Goal: Check status: Check status

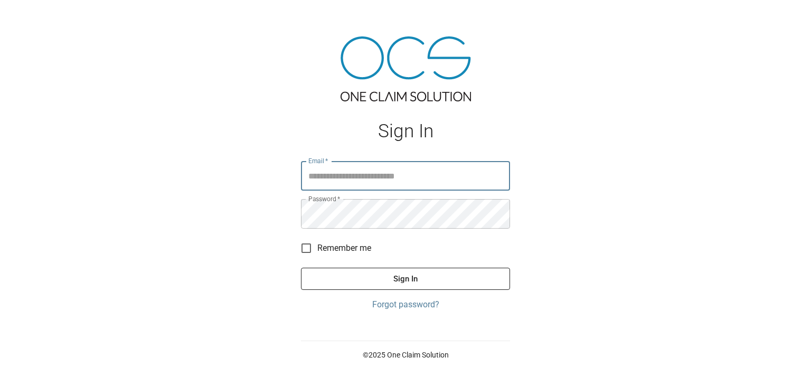
type input "**********"
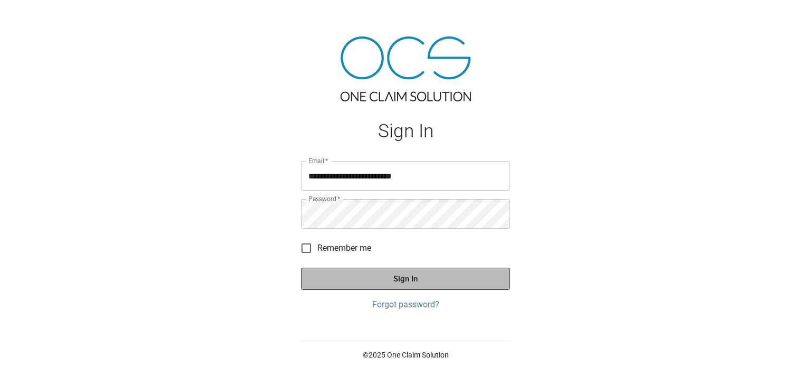
click at [409, 277] on button "Sign In" at bounding box center [405, 279] width 209 height 22
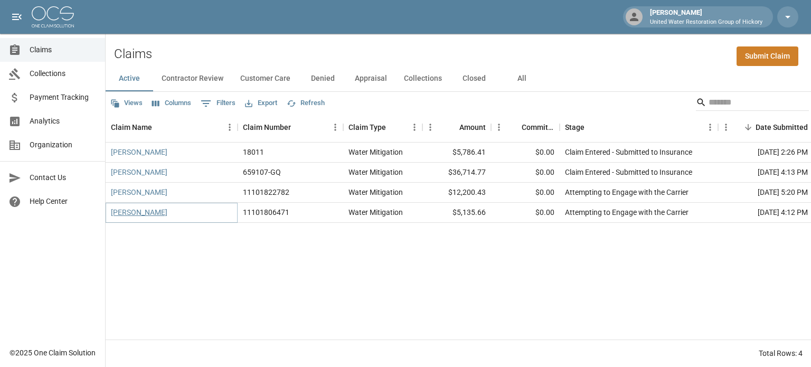
click at [134, 216] on link "[PERSON_NAME]" at bounding box center [139, 212] width 56 height 11
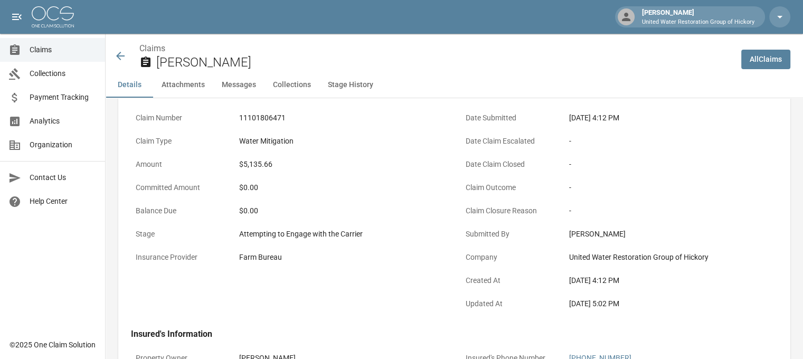
scroll to position [61, 0]
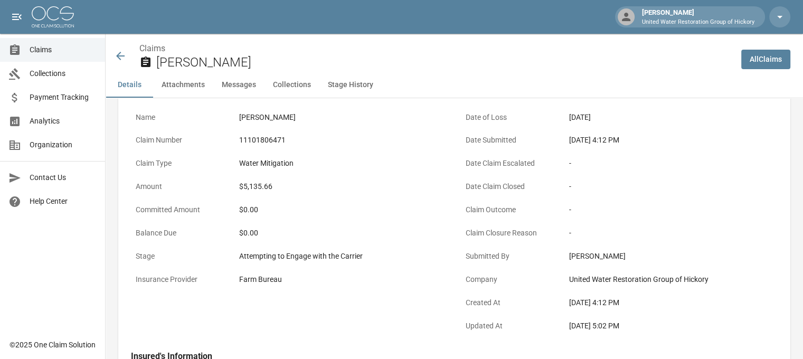
click at [123, 55] on icon at bounding box center [120, 56] width 13 height 13
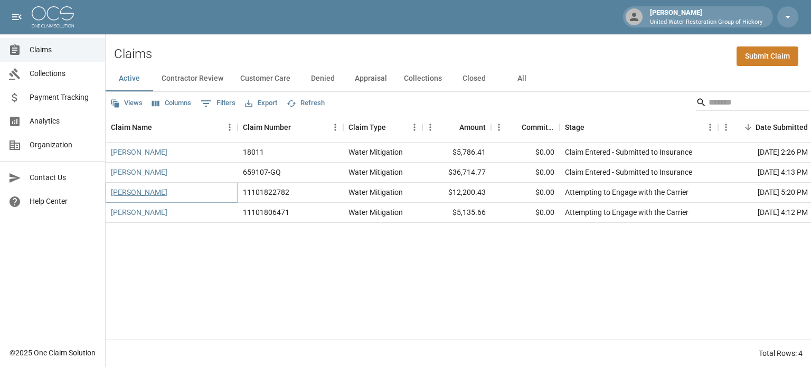
click at [131, 189] on link "[PERSON_NAME]" at bounding box center [139, 192] width 56 height 11
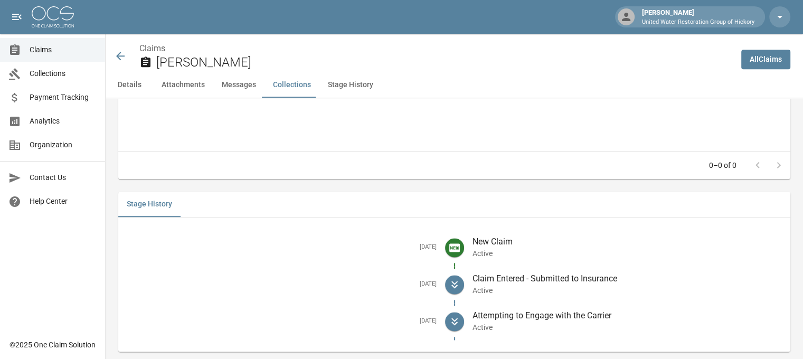
scroll to position [1335, 8]
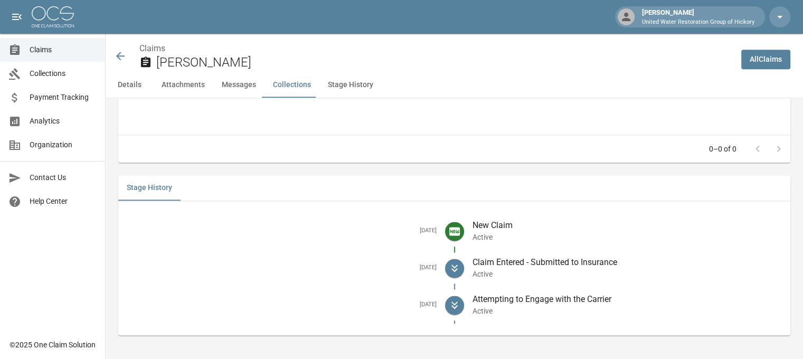
click at [116, 54] on icon at bounding box center [120, 56] width 8 height 8
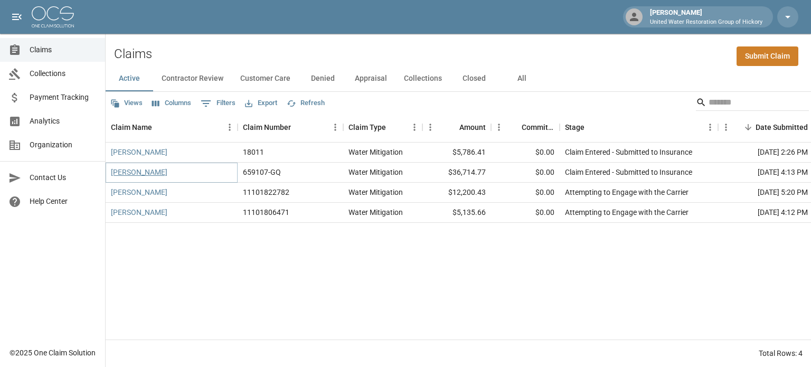
click at [134, 174] on link "[PERSON_NAME]" at bounding box center [139, 172] width 56 height 11
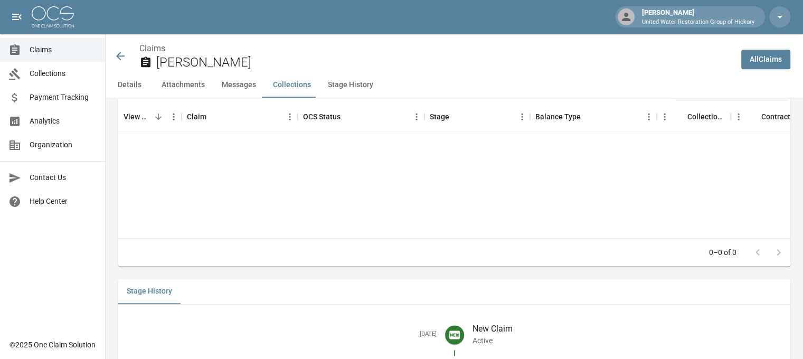
scroll to position [1326, 0]
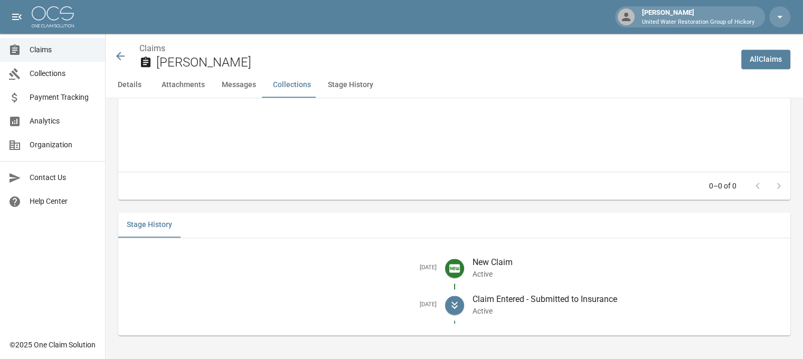
click at [118, 55] on icon at bounding box center [120, 56] width 8 height 8
